Goal: Find specific page/section: Find specific page/section

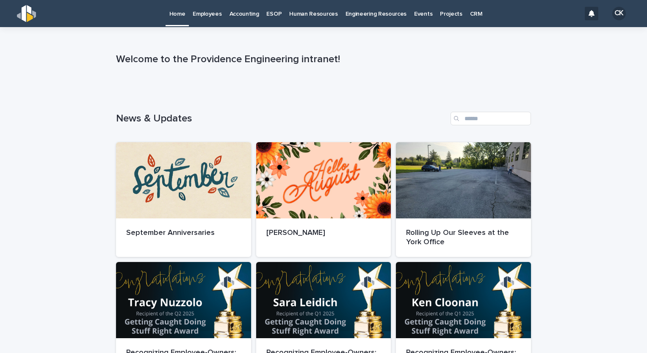
click at [212, 17] on p "Employees" at bounding box center [207, 9] width 29 height 18
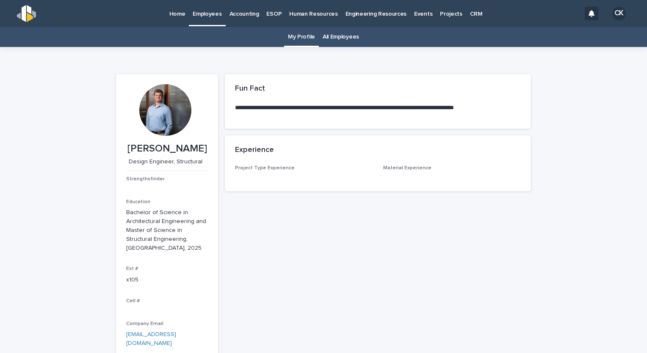
click at [342, 36] on link "All Employees" at bounding box center [341, 37] width 36 height 20
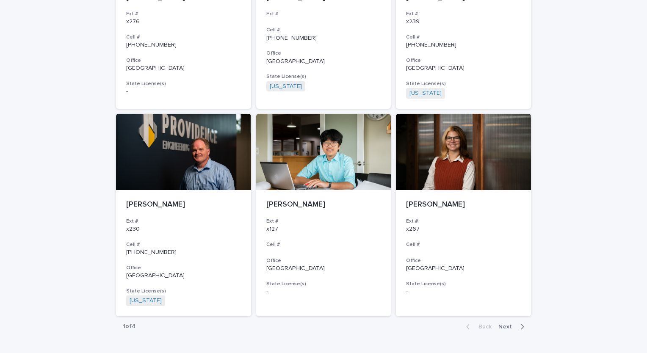
scroll to position [1493, 0]
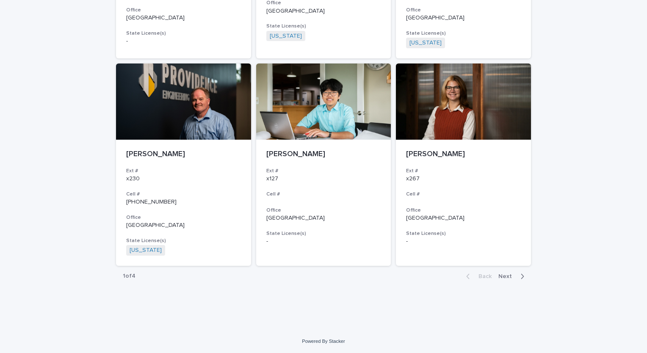
click at [503, 279] on button "Next" at bounding box center [513, 277] width 36 height 8
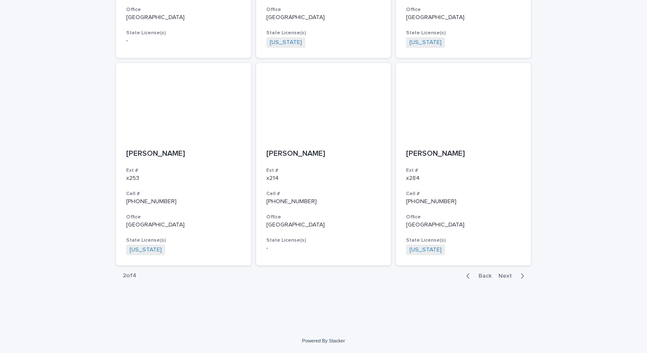
scroll to position [1483, 0]
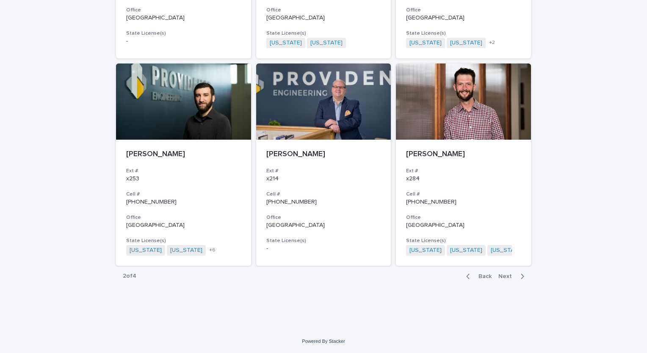
click at [502, 278] on span "Next" at bounding box center [508, 277] width 19 height 6
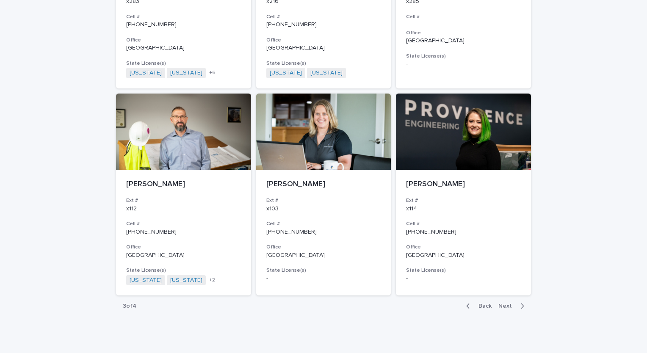
scroll to position [1493, 0]
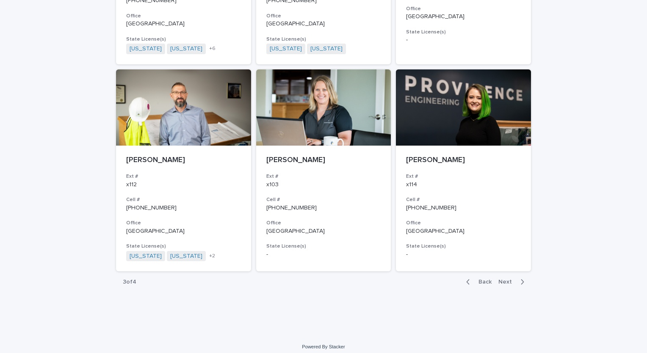
click at [500, 279] on span "Next" at bounding box center [508, 282] width 19 height 6
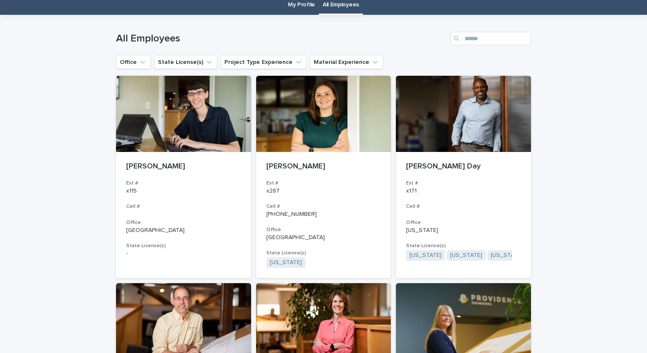
scroll to position [32, 0]
click at [297, 127] on div at bounding box center [323, 114] width 135 height 76
